Goal: Information Seeking & Learning: Learn about a topic

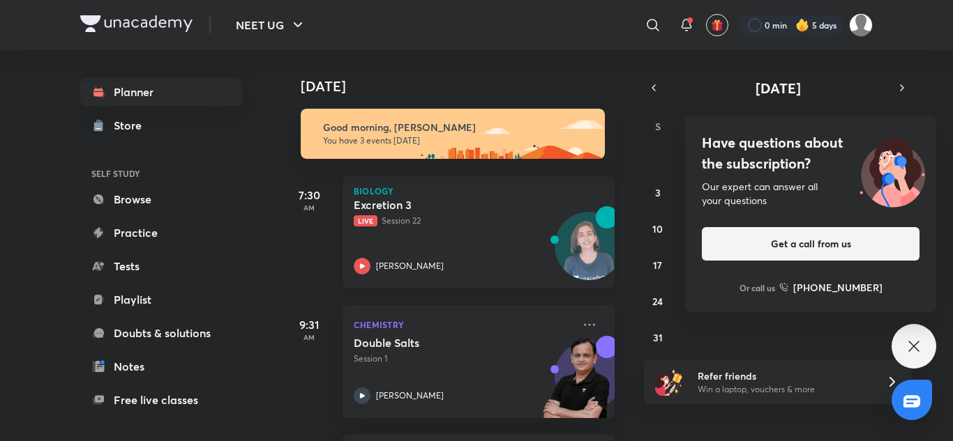
click at [416, 264] on p "[PERSON_NAME]" at bounding box center [410, 266] width 68 height 13
